Goal: Book appointment/travel/reservation

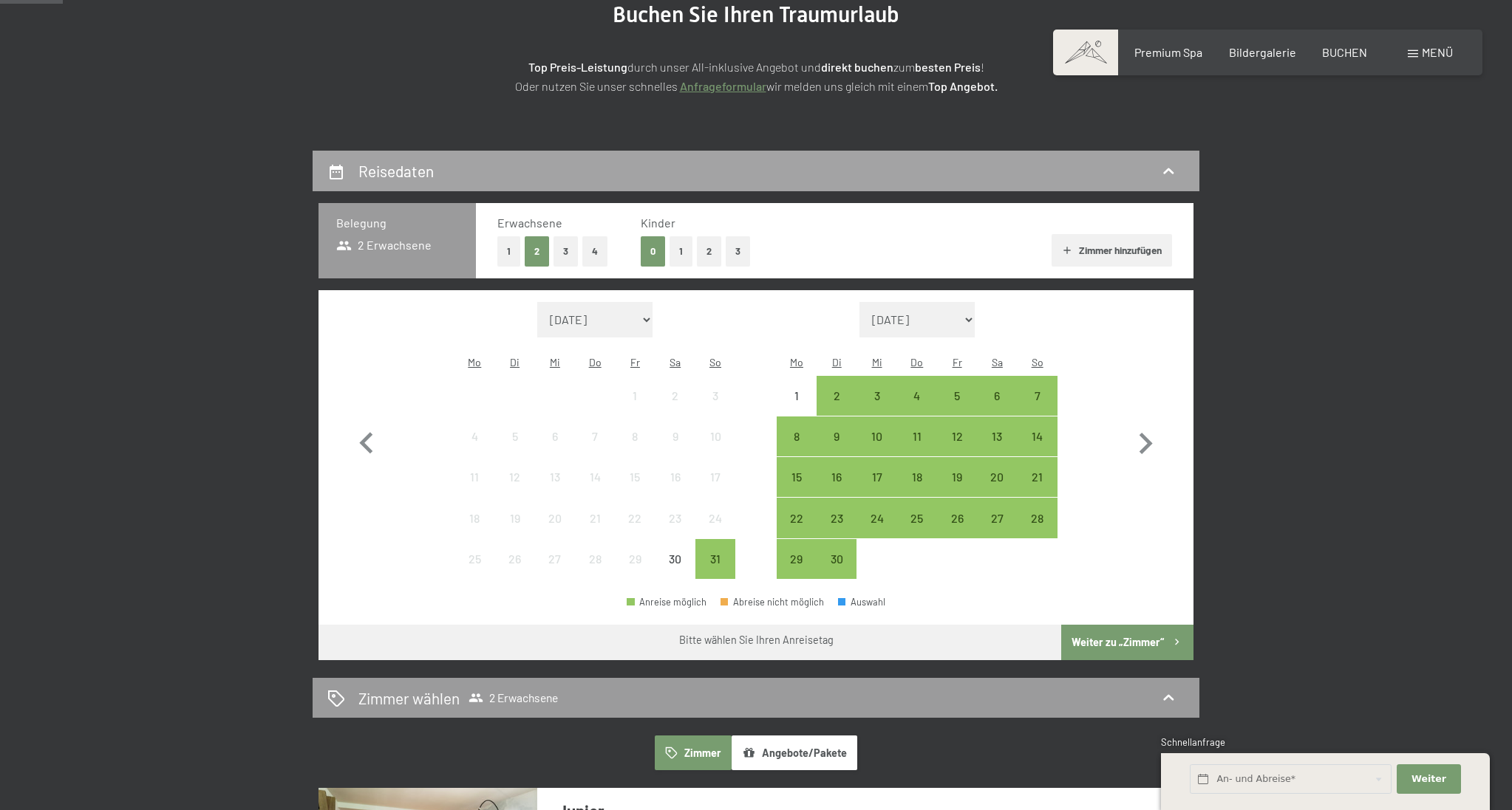
scroll to position [201, 0]
click at [1148, 435] on icon "button" at bounding box center [1146, 444] width 13 height 22
select select "[DATE]"
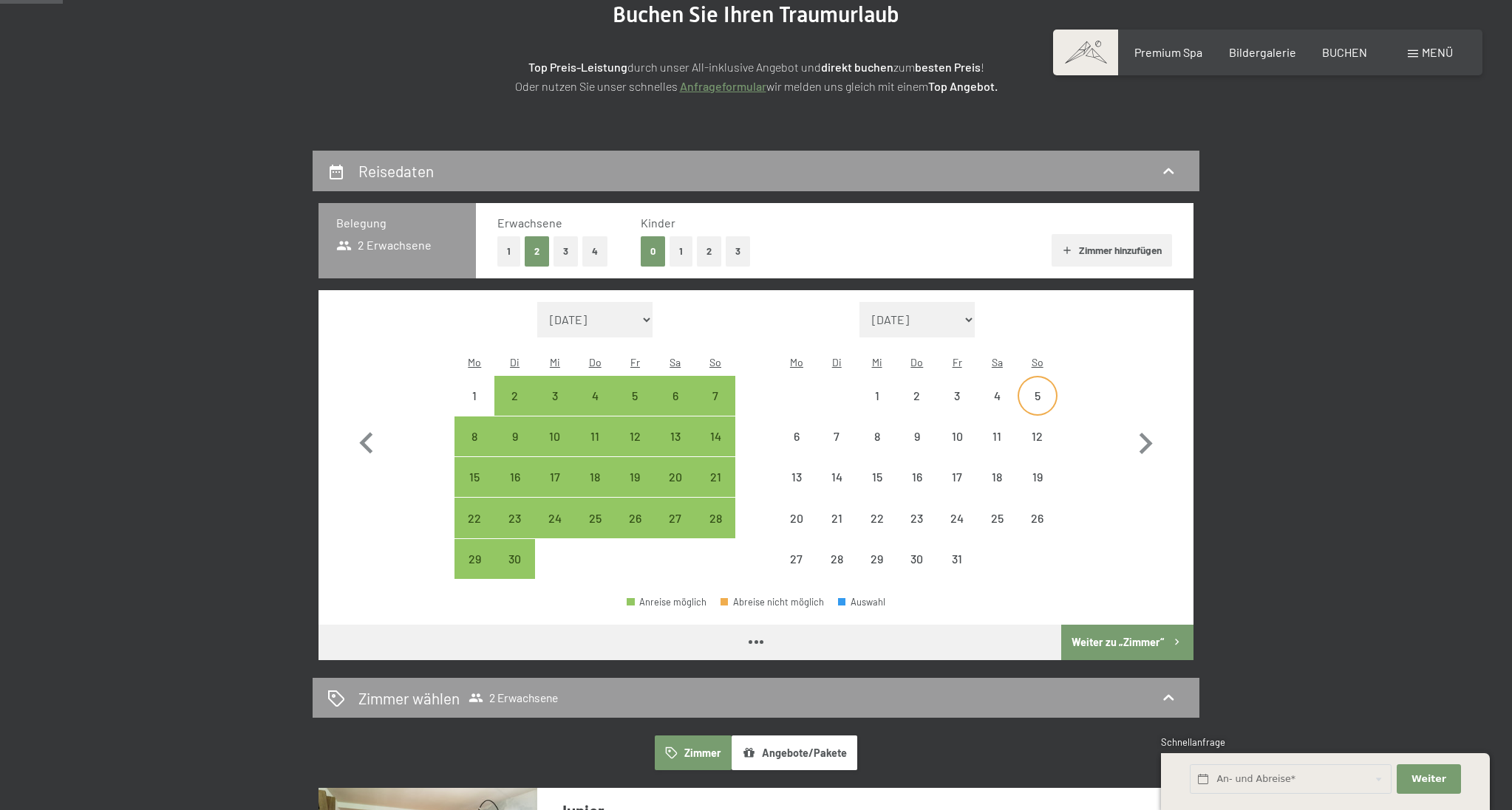
select select "[DATE]"
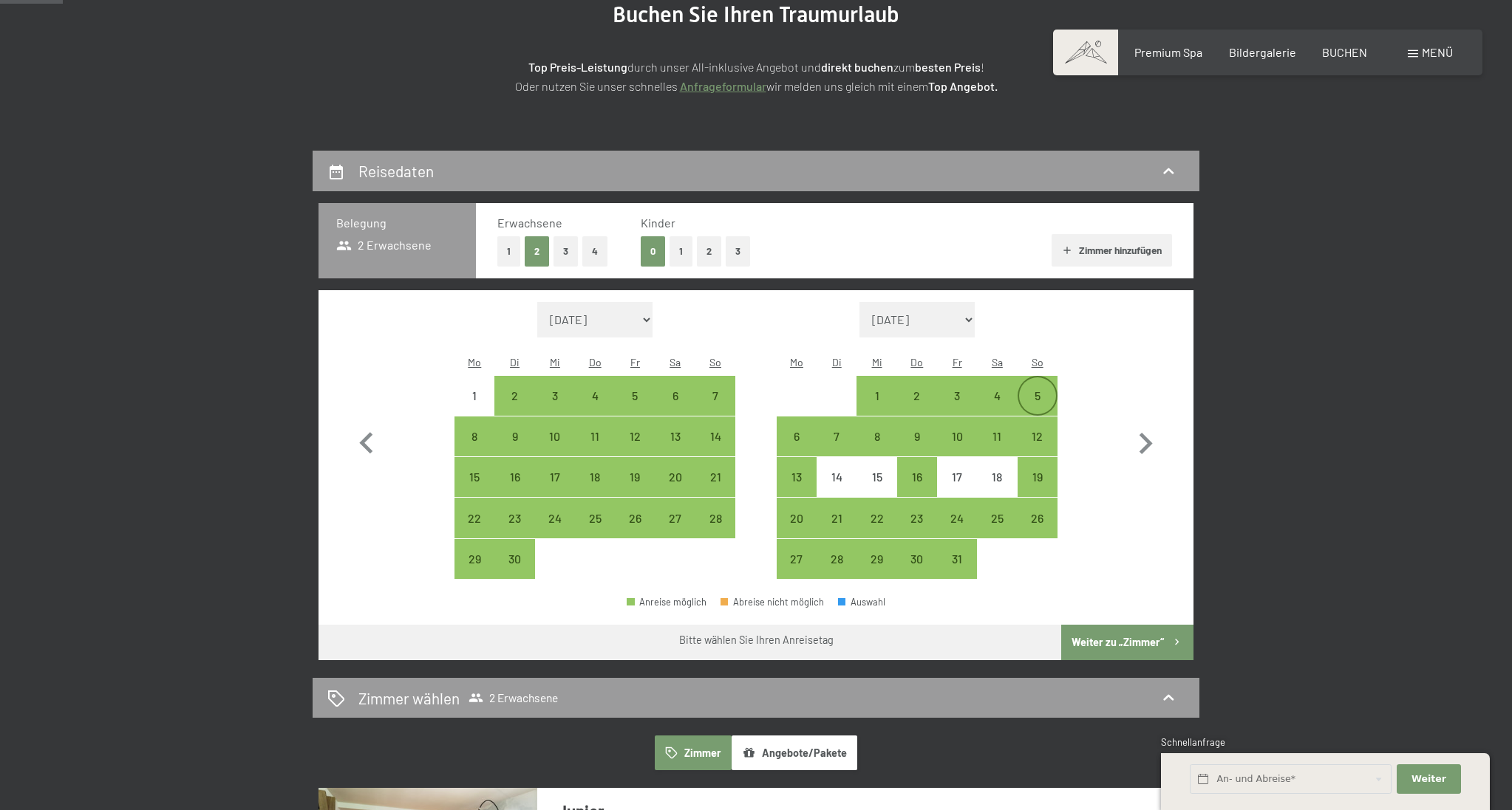
click at [1039, 390] on div "5" at bounding box center [1036, 407] width 37 height 37
select select "[DATE]"
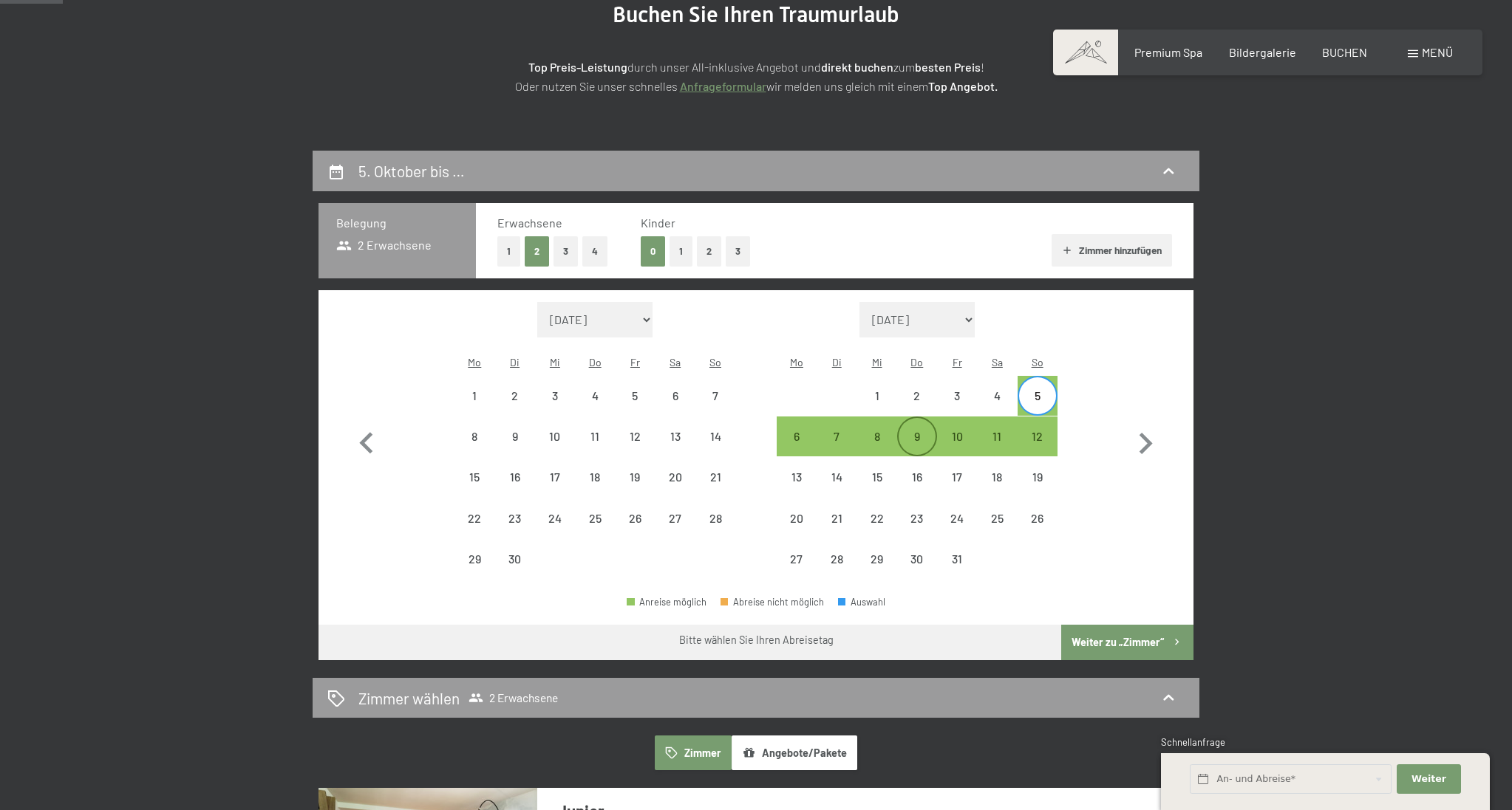
click at [922, 418] on div "9" at bounding box center [916, 436] width 37 height 37
select select "[DATE]"
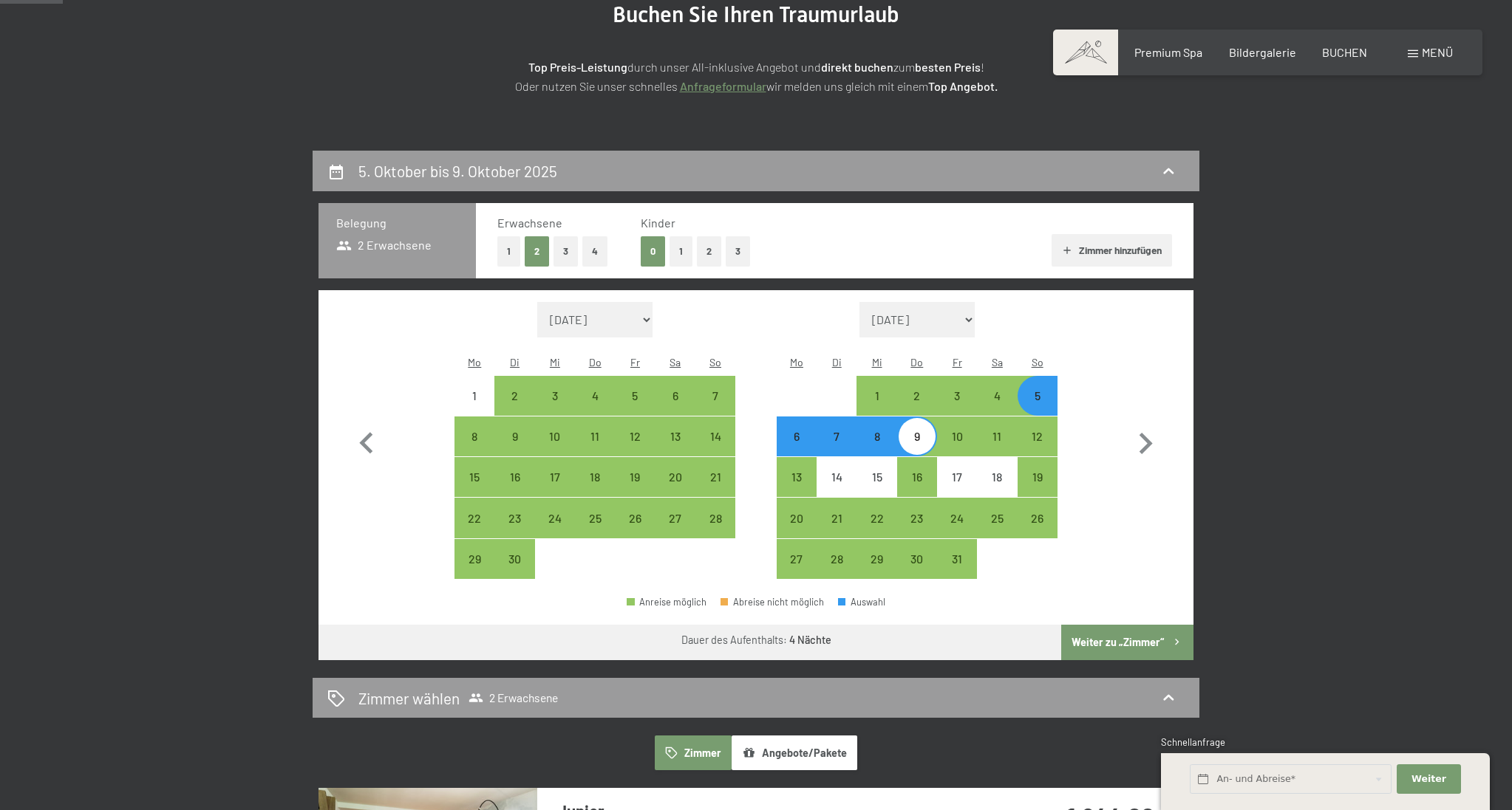
click at [1089, 625] on button "Weiter zu „Zimmer“" at bounding box center [1127, 642] width 132 height 36
select select "[DATE]"
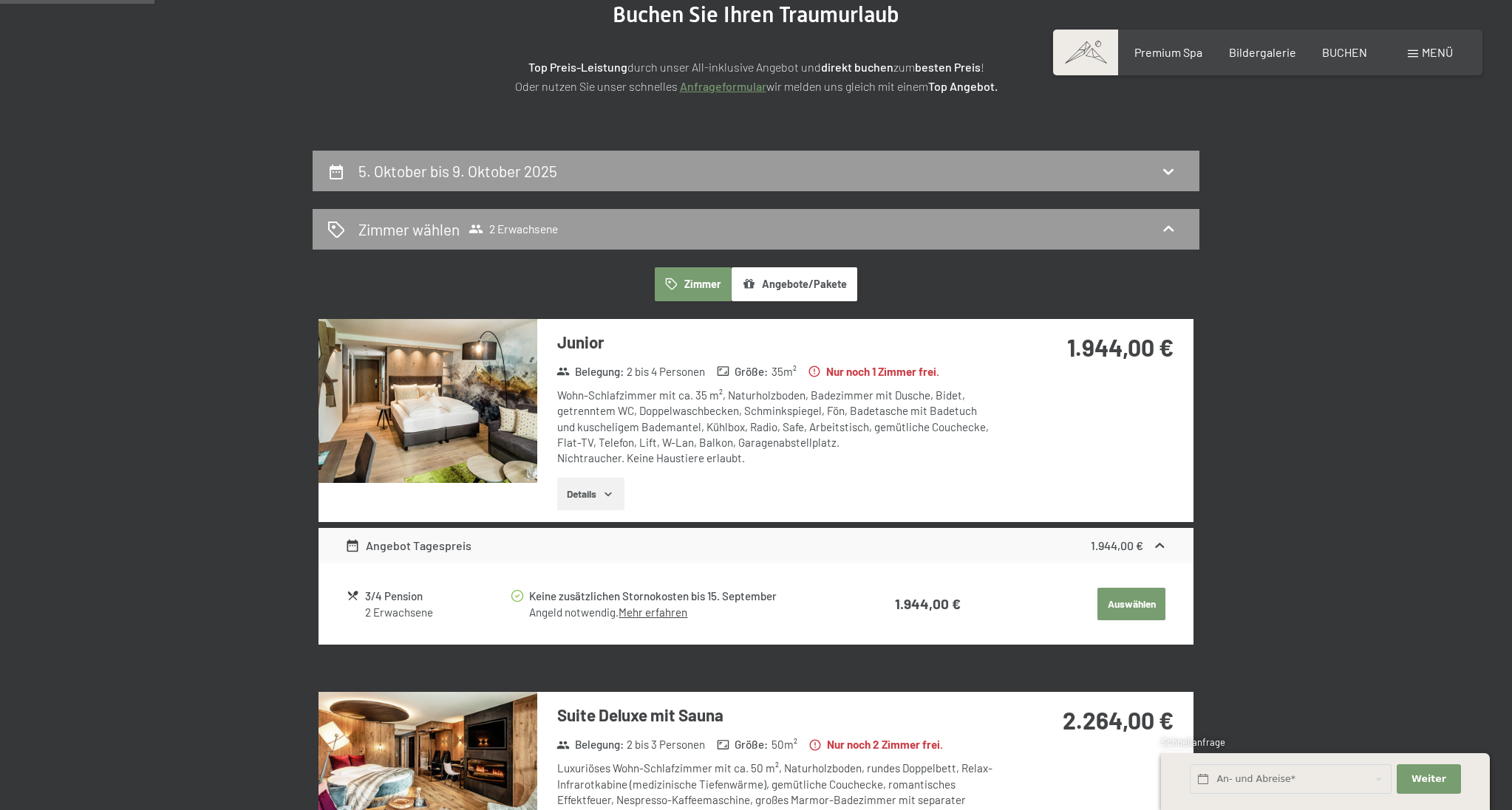
scroll to position [351, 0]
